Goal: Information Seeking & Learning: Learn about a topic

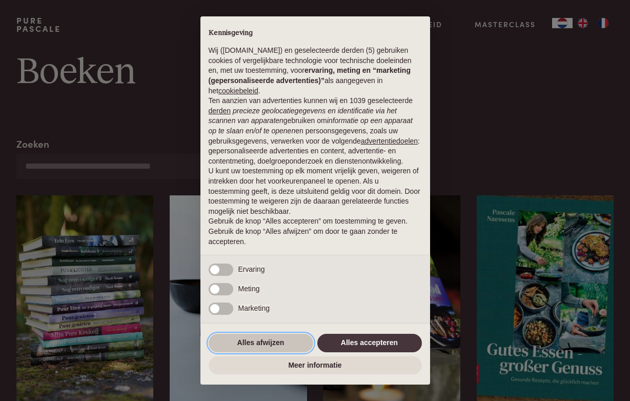
click at [248, 344] on button "Alles afwijzen" at bounding box center [261, 343] width 105 height 18
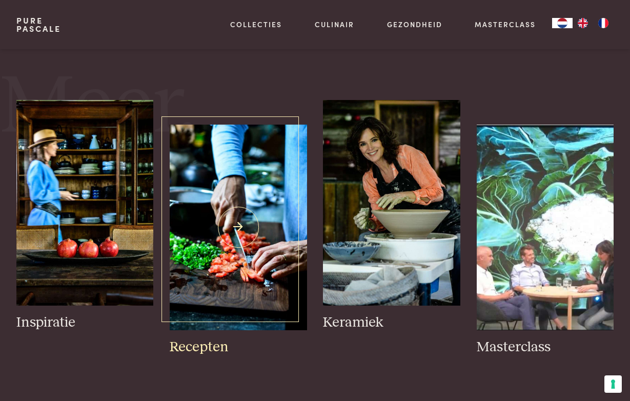
scroll to position [657, 0]
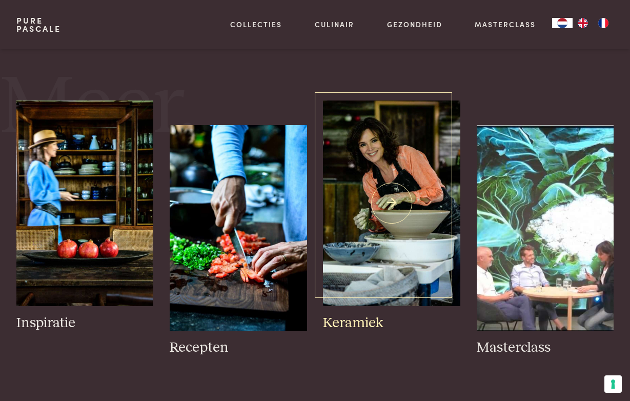
click at [414, 210] on img at bounding box center [391, 204] width 137 height 206
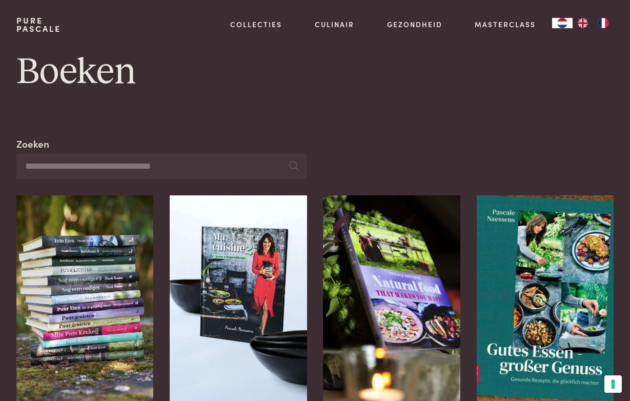
scroll to position [0, 0]
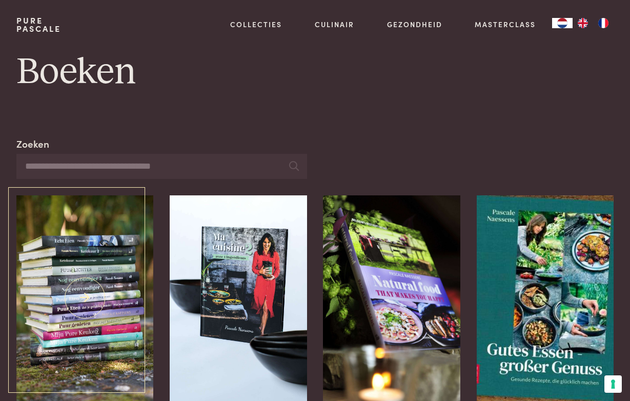
click at [86, 280] on img at bounding box center [84, 298] width 137 height 206
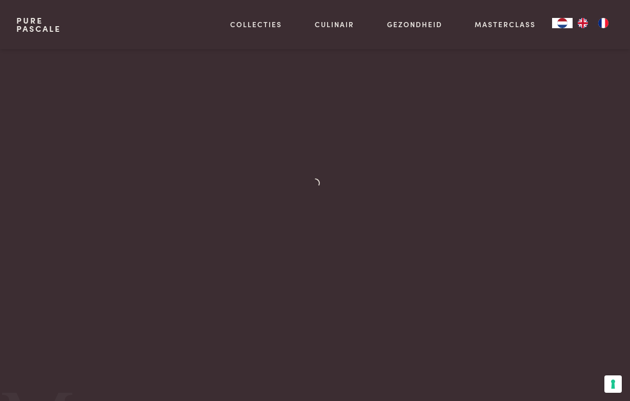
scroll to position [70, 0]
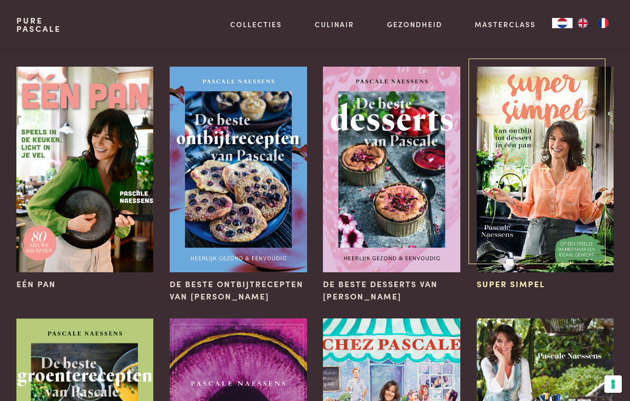
click at [547, 171] on img at bounding box center [545, 170] width 137 height 206
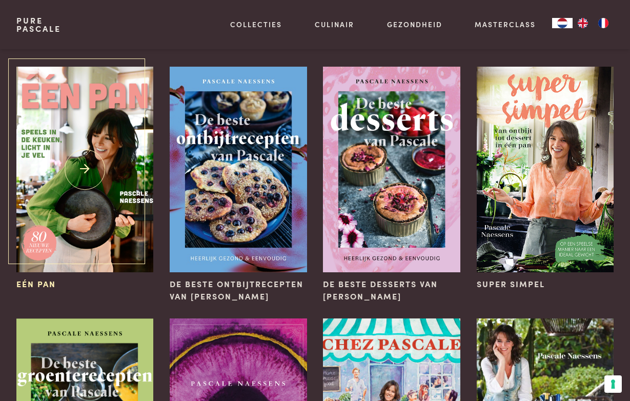
click at [62, 205] on img at bounding box center [84, 170] width 137 height 206
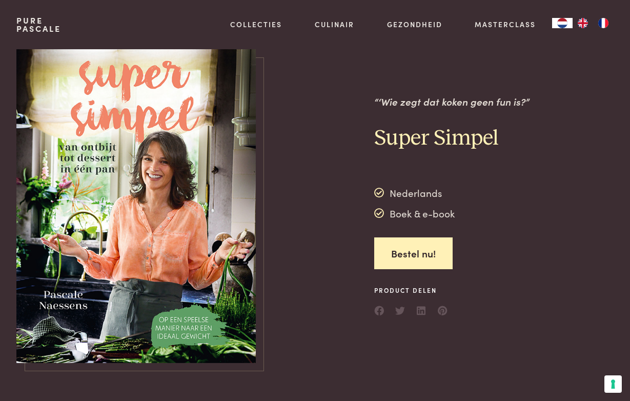
click at [77, 230] on img at bounding box center [135, 206] width 239 height 314
click at [176, 186] on img at bounding box center [135, 206] width 239 height 314
click at [427, 144] on h2 "Super Simpel" at bounding box center [451, 138] width 155 height 27
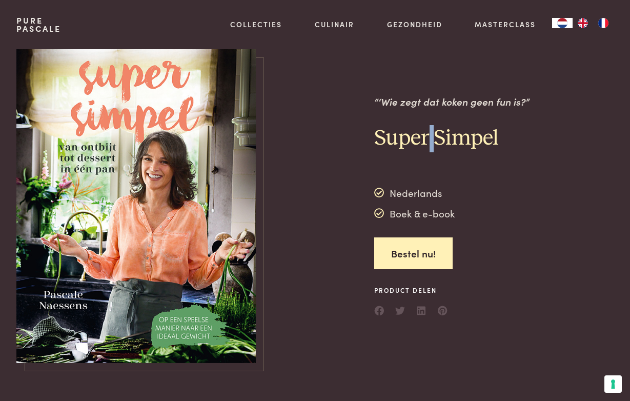
click at [82, 173] on img at bounding box center [135, 206] width 239 height 314
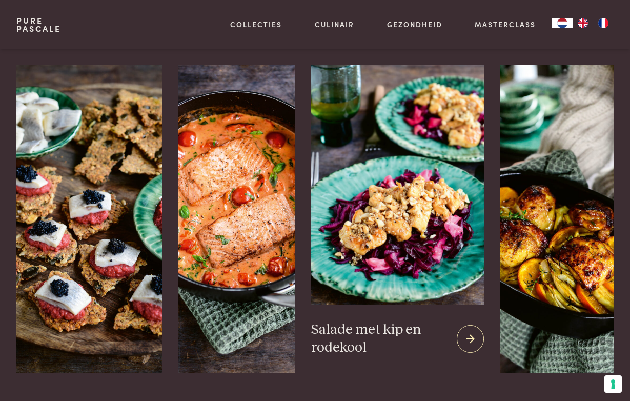
scroll to position [1259, 0]
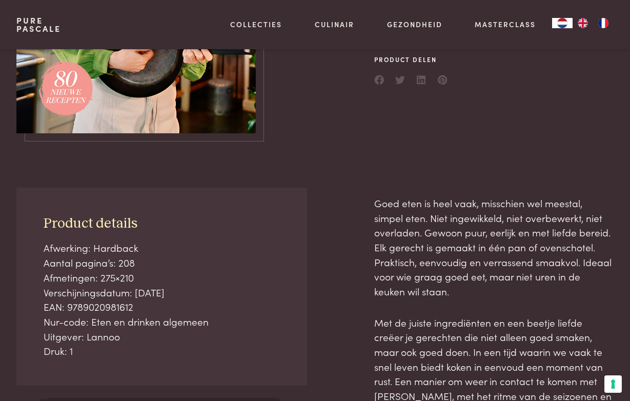
scroll to position [231, 0]
